Goal: Navigation & Orientation: Find specific page/section

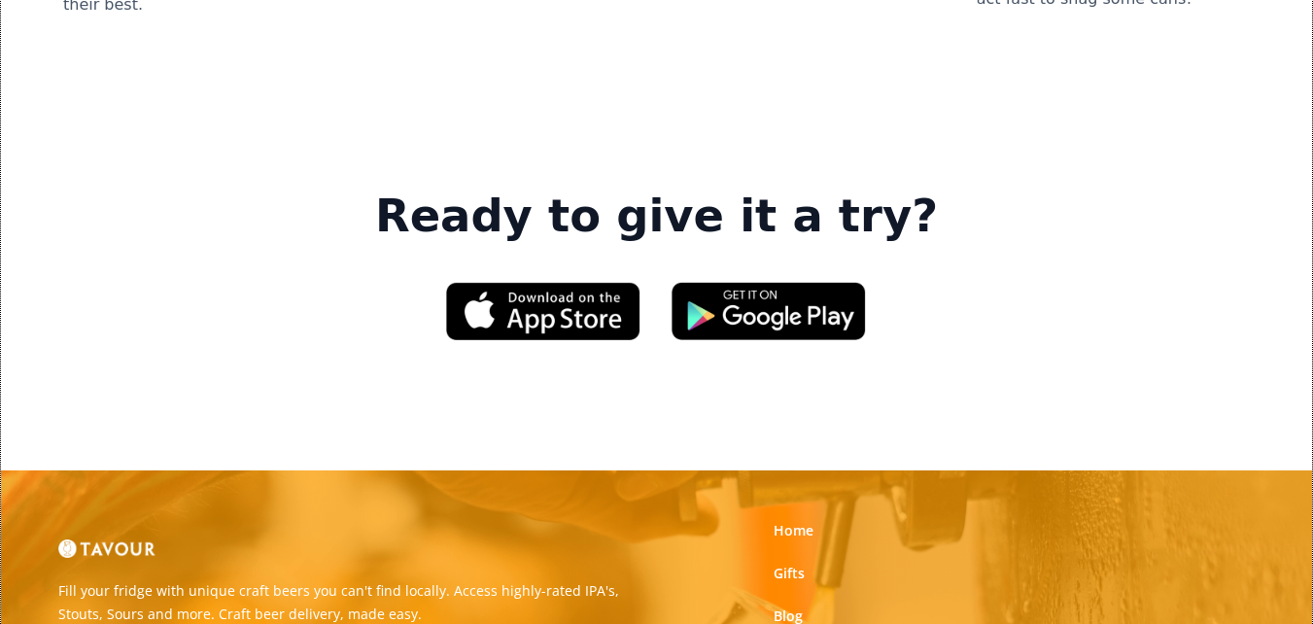
scroll to position [2818, 0]
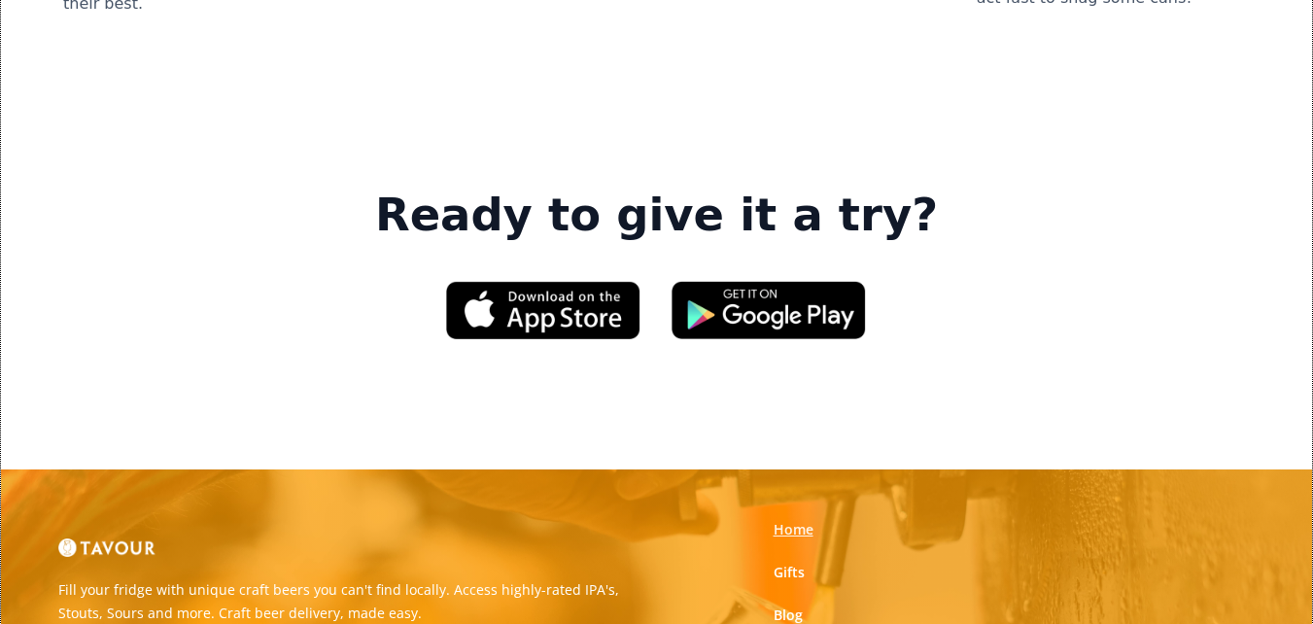
click at [783, 520] on link "Home" at bounding box center [793, 529] width 40 height 19
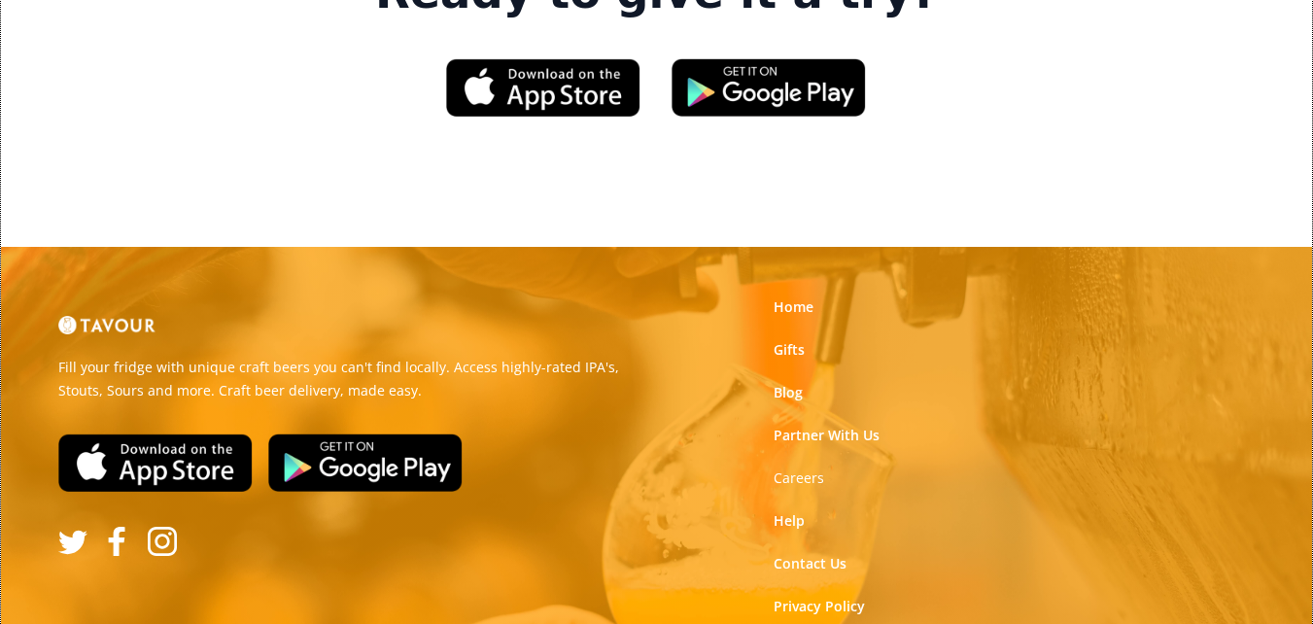
scroll to position [3054, 0]
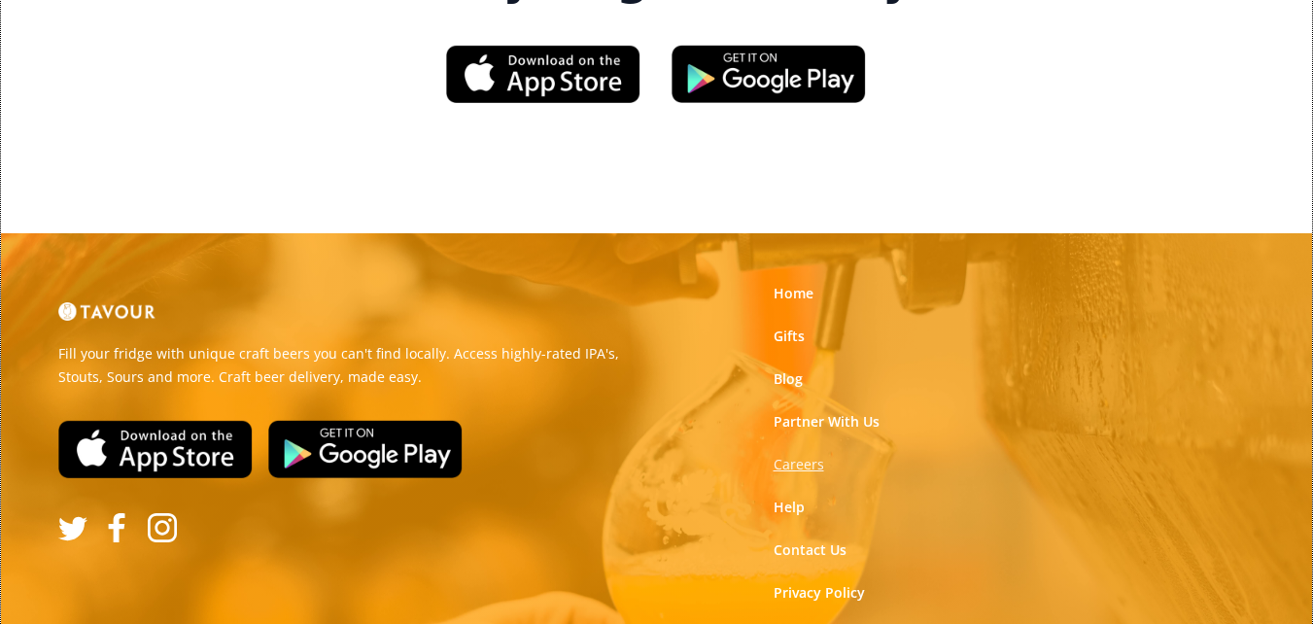
drag, startPoint x: 856, startPoint y: 157, endPoint x: 798, endPoint y: 192, distance: 68.0
click at [868, 412] on link "Partner With Us" at bounding box center [826, 421] width 106 height 19
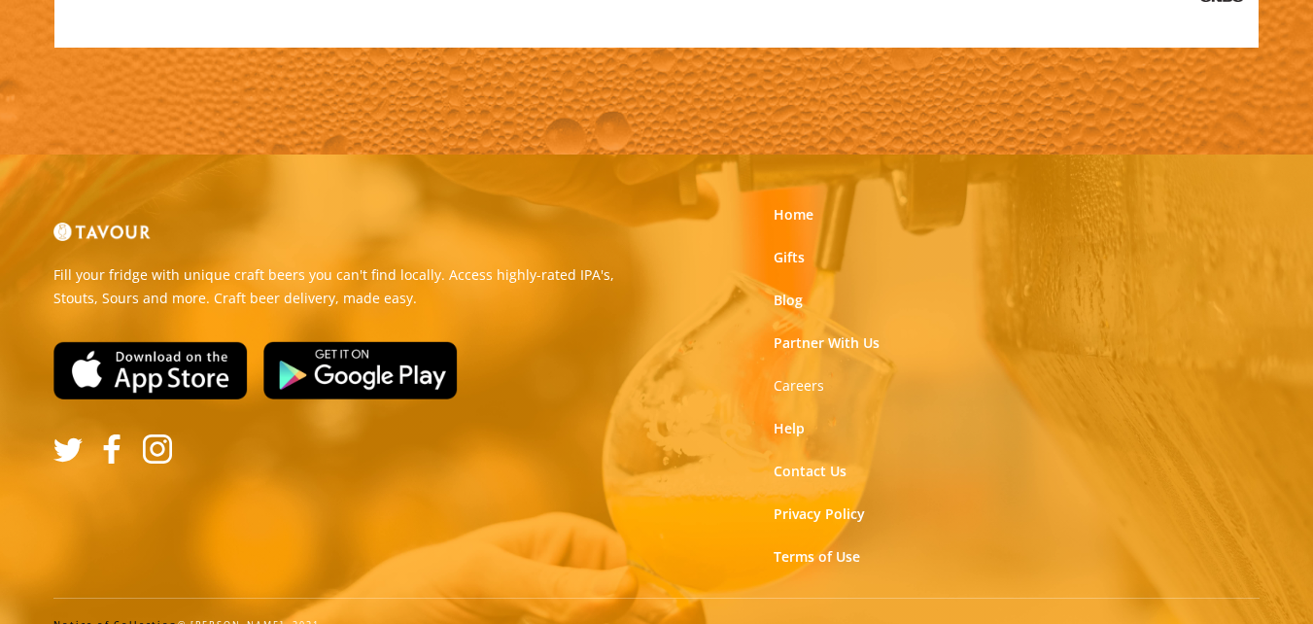
scroll to position [2254, 0]
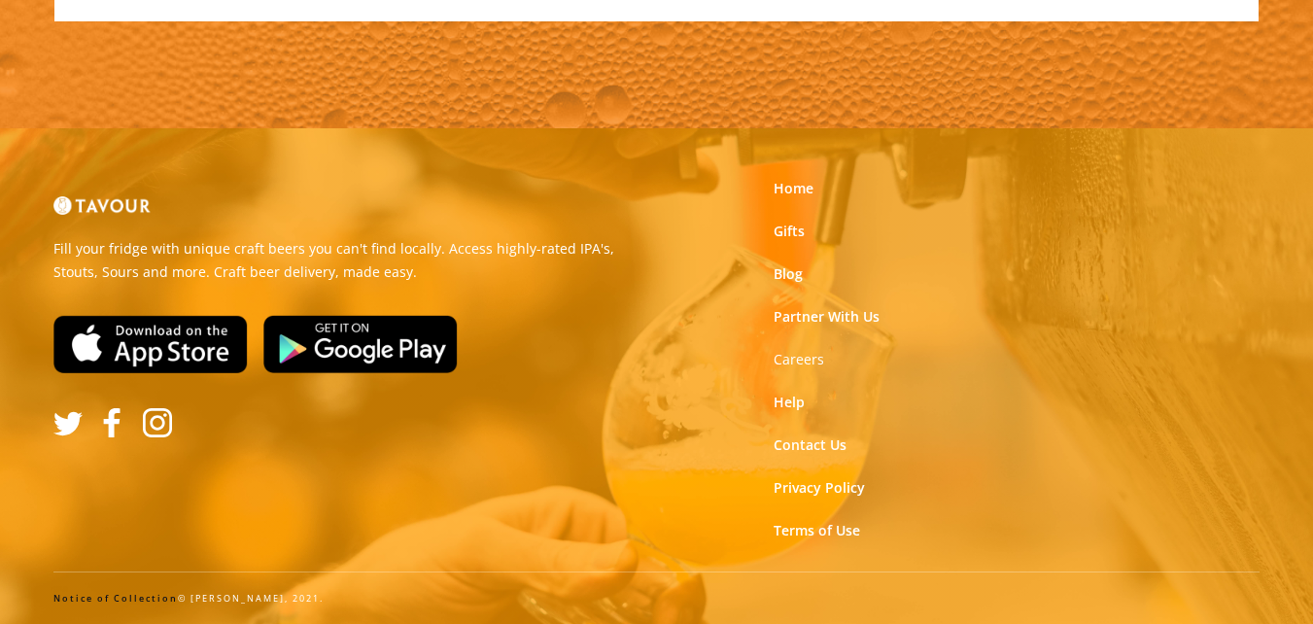
drag, startPoint x: 840, startPoint y: 486, endPoint x: 860, endPoint y: 511, distance: 32.5
click at [840, 486] on link "Privacy Policy" at bounding box center [818, 487] width 91 height 19
